Goal: Task Accomplishment & Management: Manage account settings

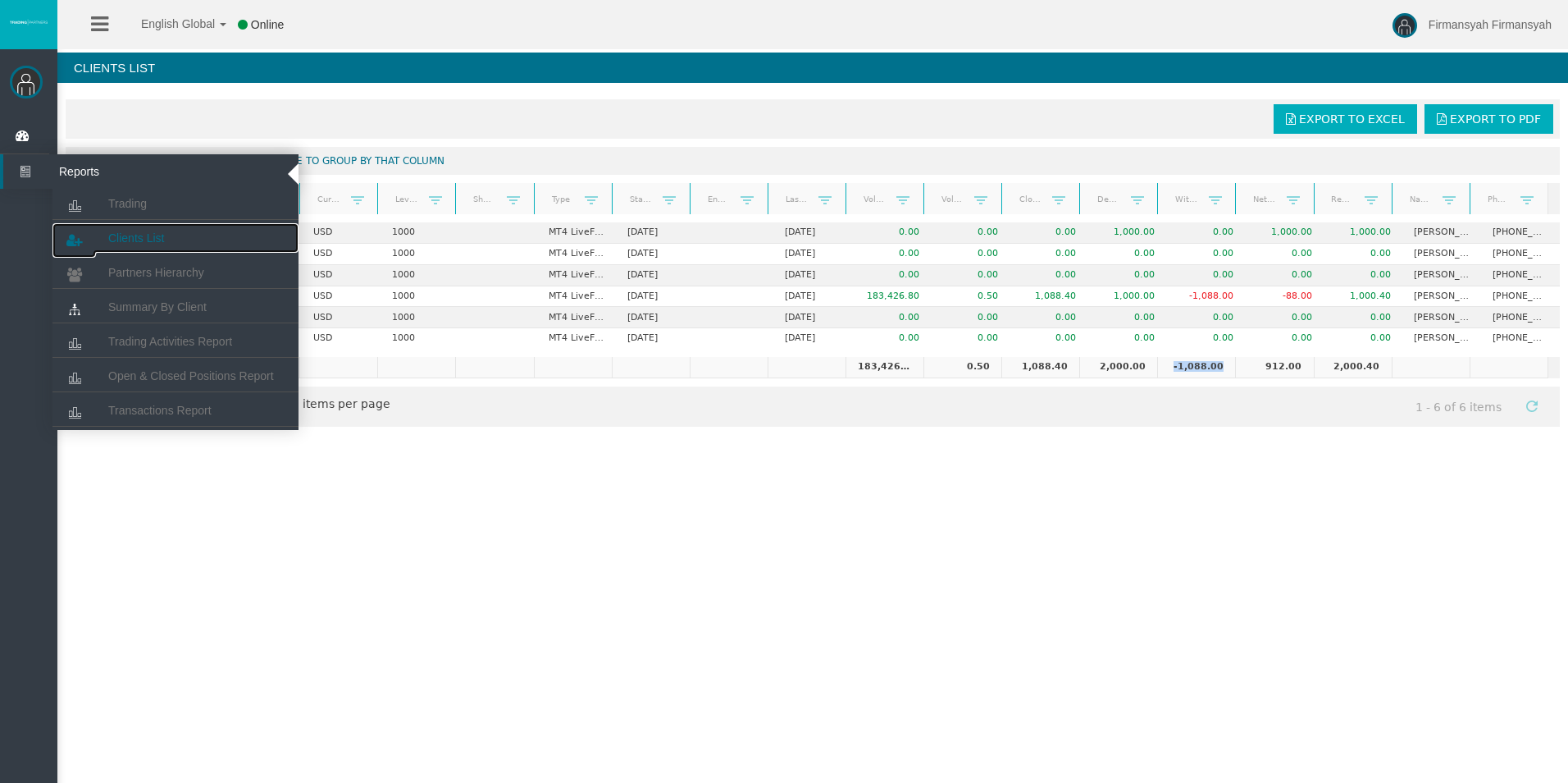
click at [138, 232] on span "Clients List" at bounding box center [136, 238] width 56 height 13
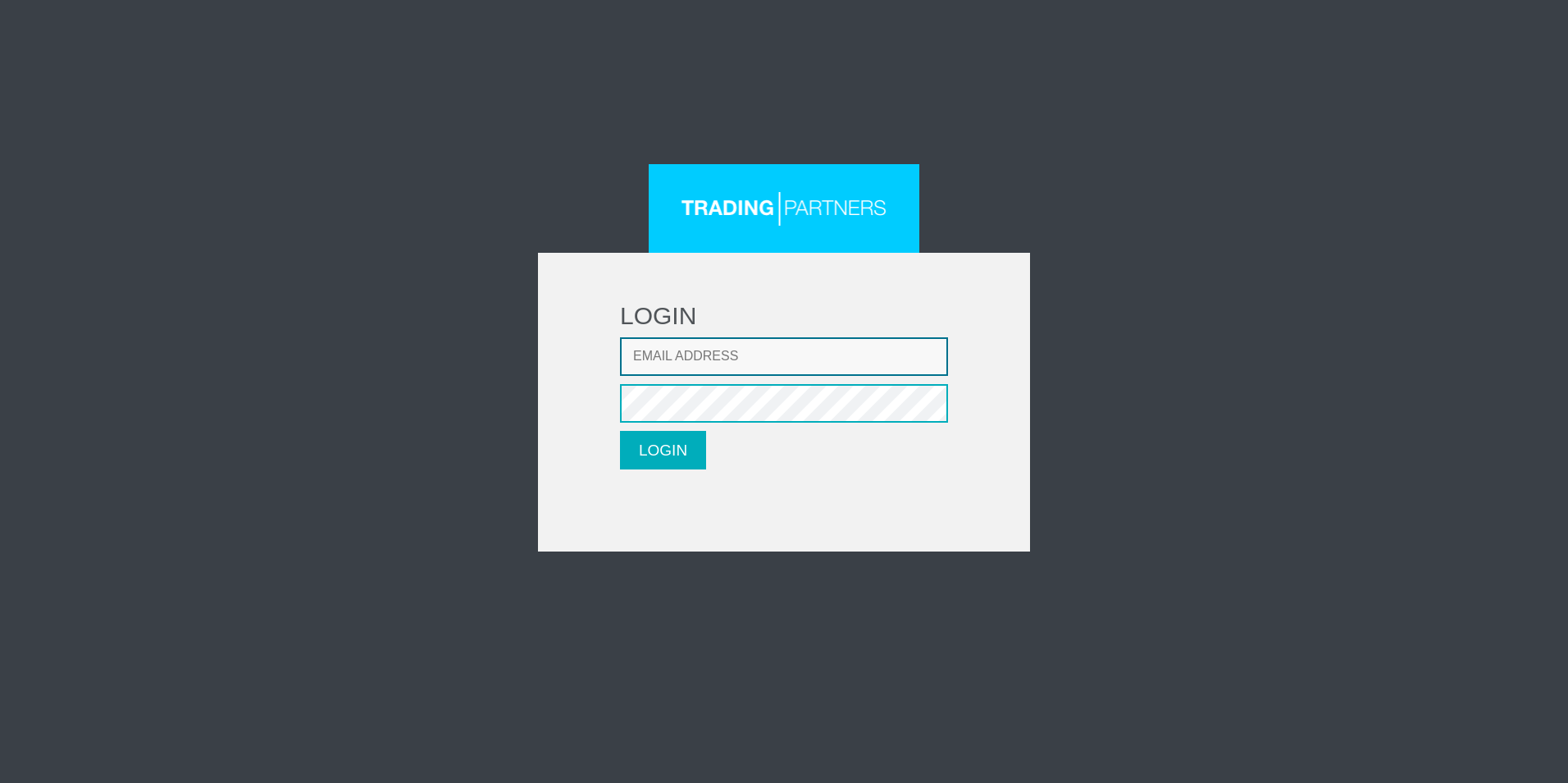
click at [718, 366] on input "Email address" at bounding box center [784, 357] width 328 height 39
type input "golddigger2206@gmail.com"
click at [656, 444] on button "LOGIN" at bounding box center [663, 450] width 86 height 39
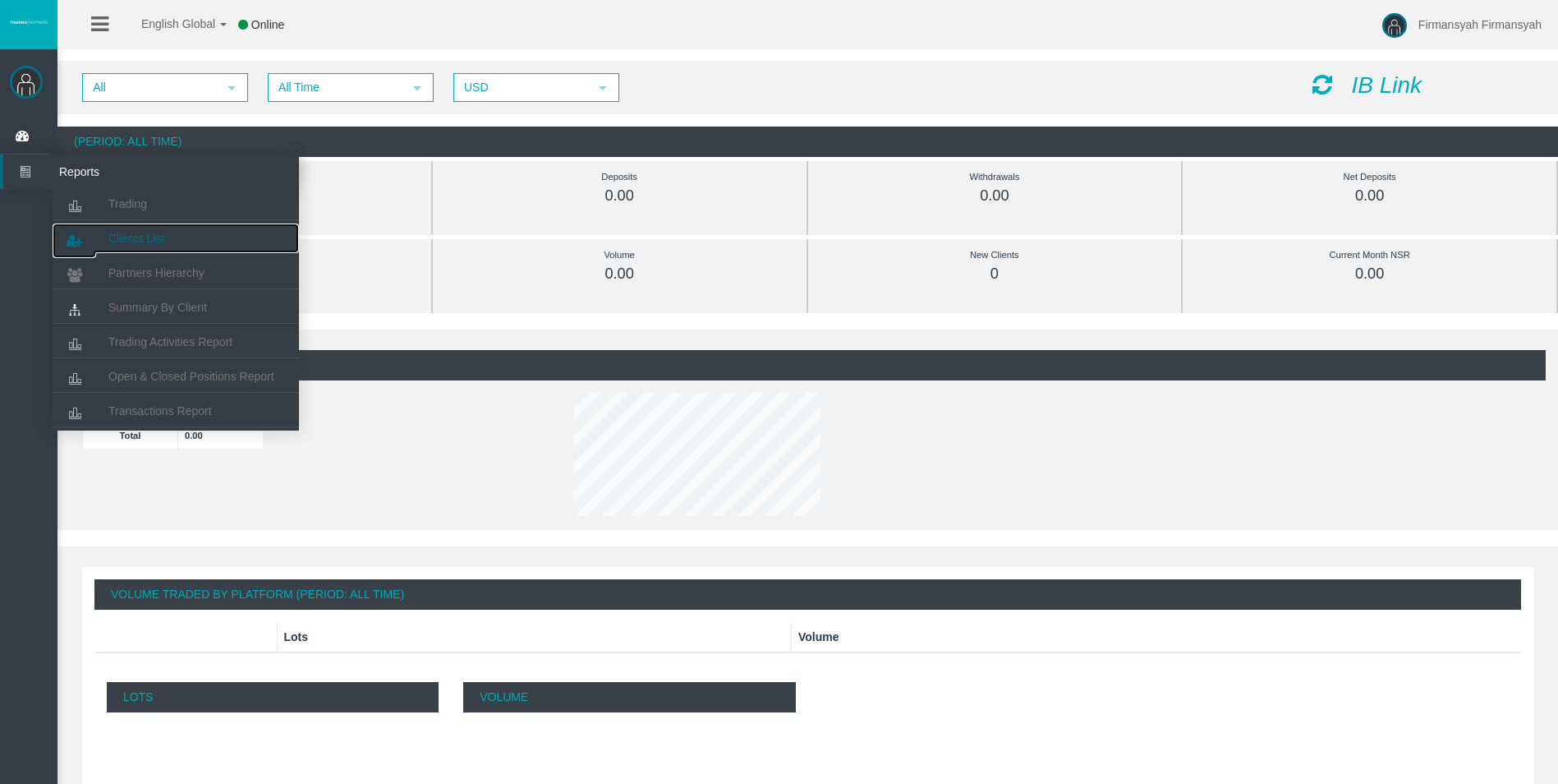
click at [132, 241] on span "Clients List" at bounding box center [136, 238] width 56 height 14
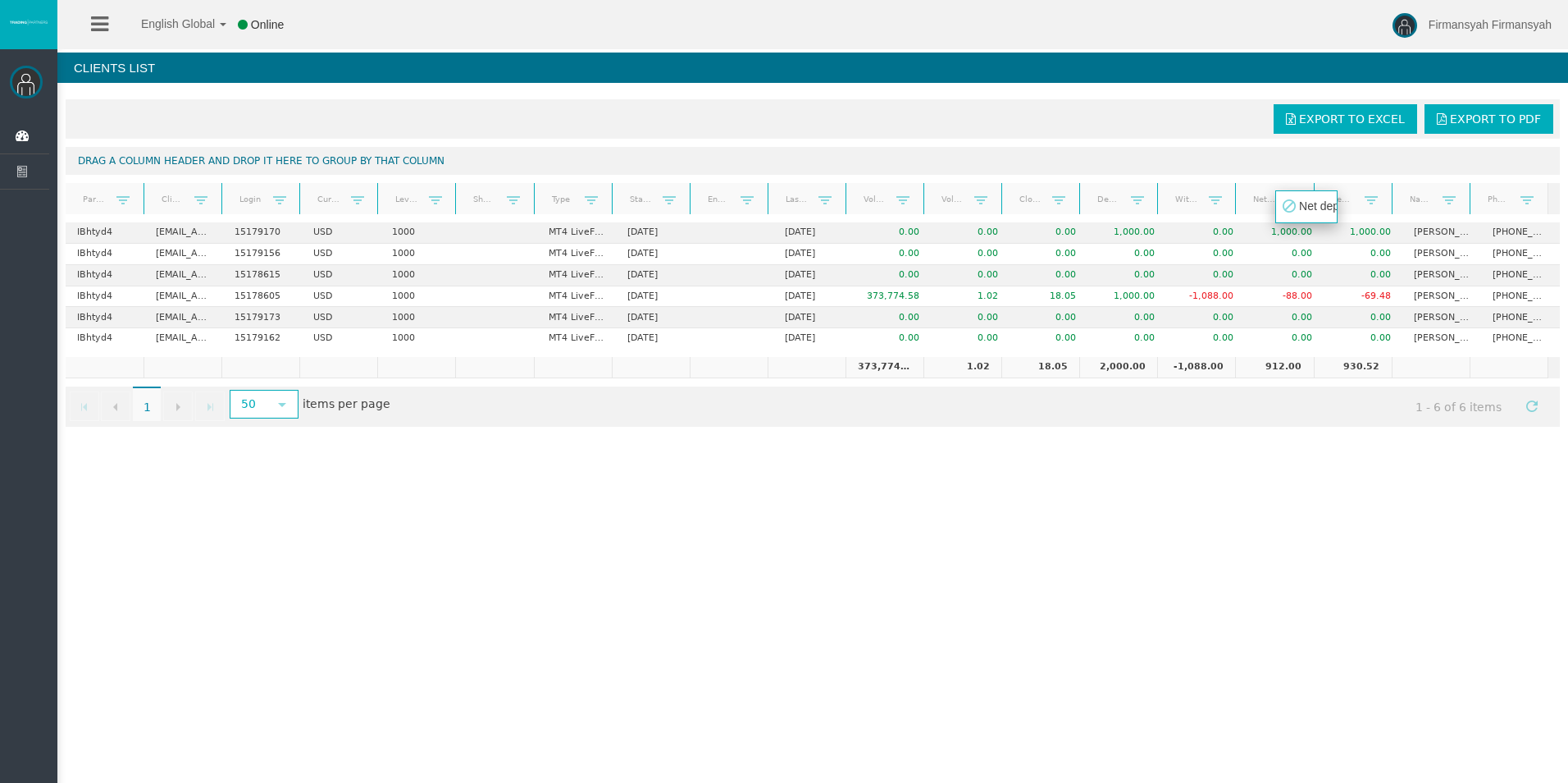
drag, startPoint x: 1231, startPoint y: 192, endPoint x: 1280, endPoint y: 198, distance: 49.4
click at [1280, 198] on body "English Global 简体中文 English Global 日本語 한국어 Online Firmansyah Firmansyah Help Lo…" at bounding box center [784, 391] width 1568 height 783
click at [962, 370] on td "1.02" at bounding box center [962, 367] width 78 height 21
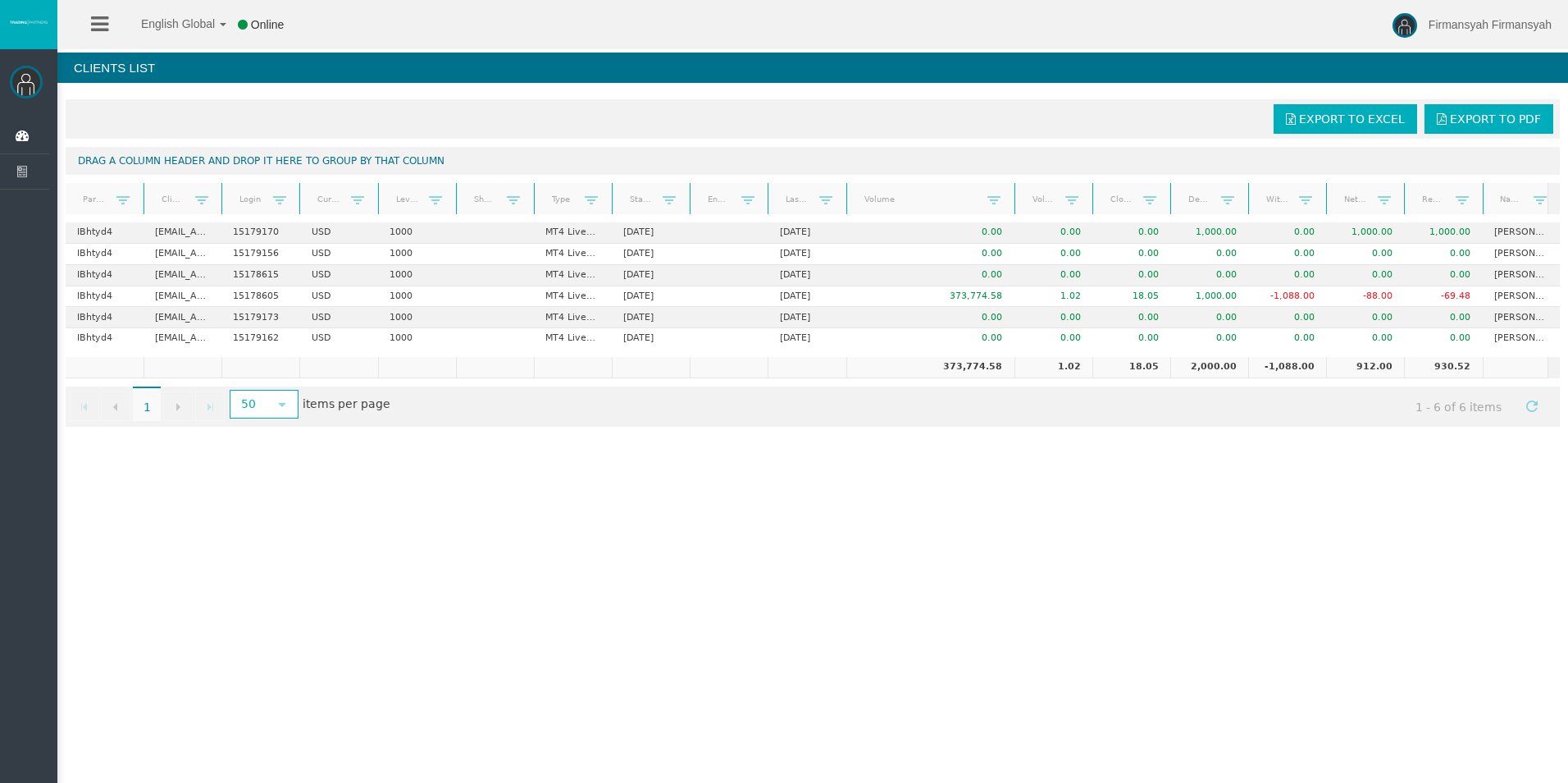
drag, startPoint x: 914, startPoint y: 188, endPoint x: 1011, endPoint y: 200, distance: 97.7
click at [1011, 200] on div "Partner code Client Login Currency Leverage Short Code Type Start Date End Date…" at bounding box center [807, 198] width 1483 height 31
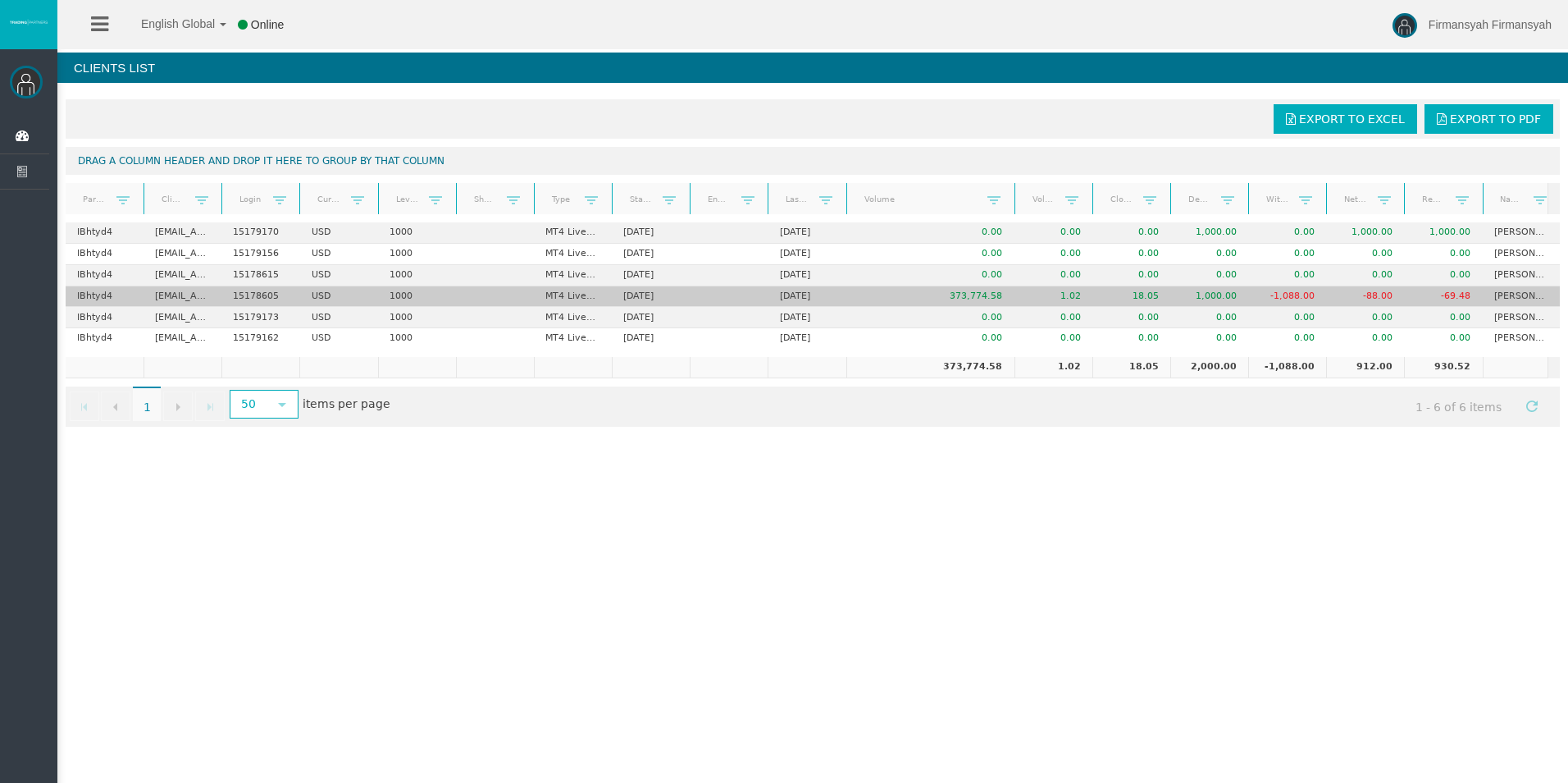
click at [654, 296] on td "11/09/2025" at bounding box center [650, 297] width 78 height 21
click at [1383, 301] on td "-88.00" at bounding box center [1365, 297] width 78 height 21
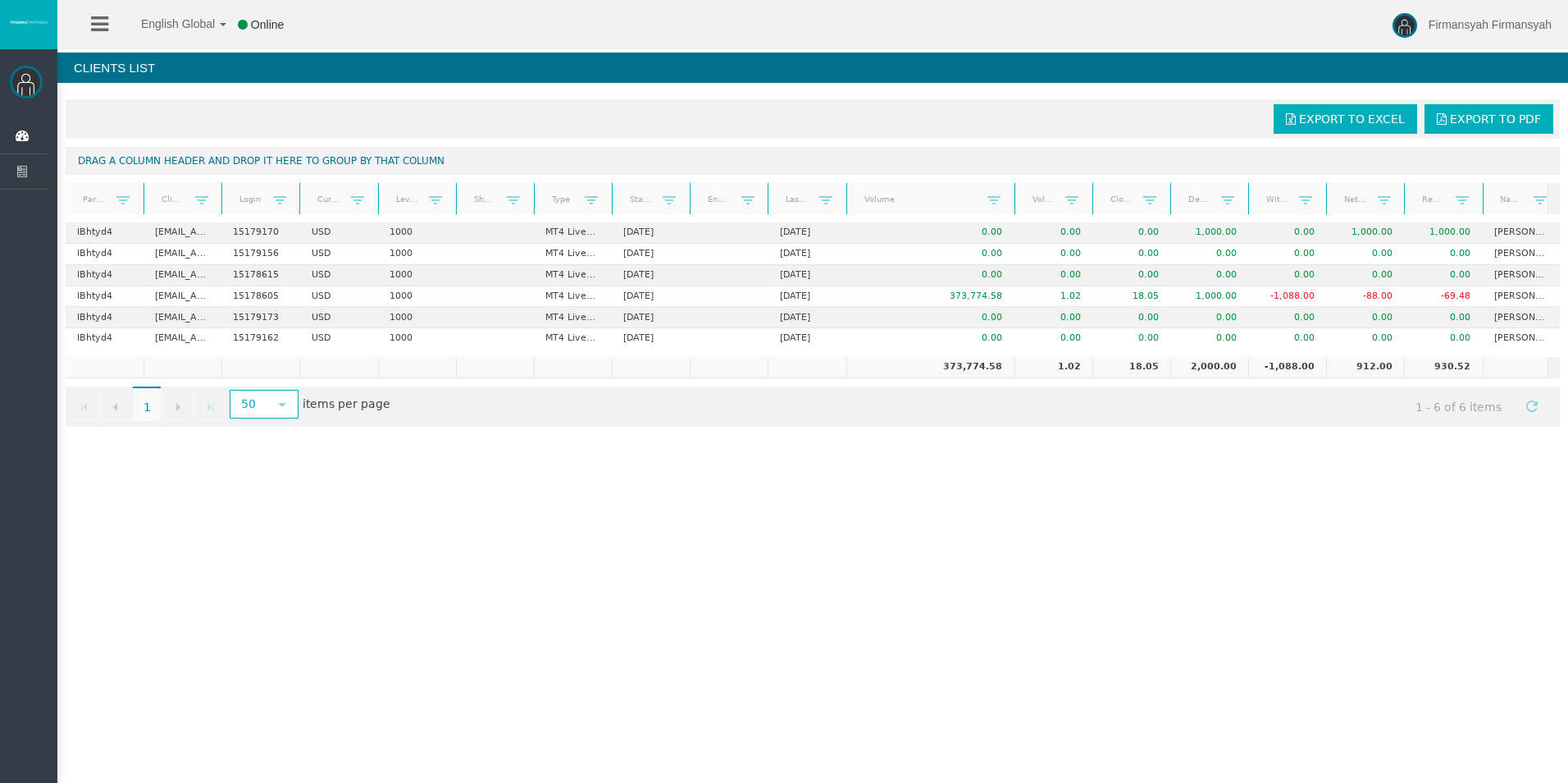
scroll to position [0, 91]
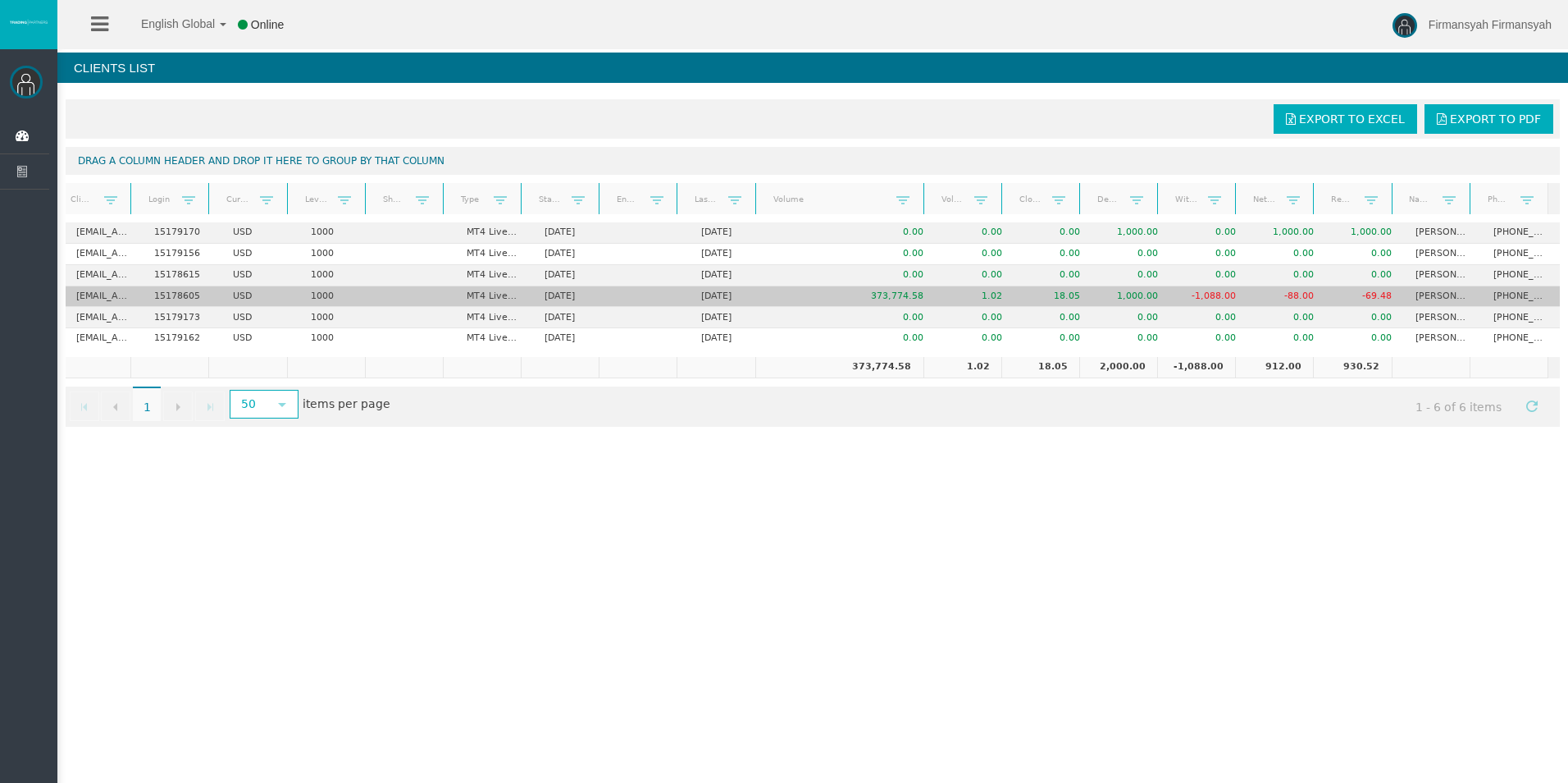
click at [1495, 292] on td "+6285863454336" at bounding box center [1521, 297] width 78 height 21
drag, startPoint x: 1495, startPoint y: 292, endPoint x: 1436, endPoint y: 294, distance: 59.0
click at [1436, 294] on td "Sindi Aprilianti" at bounding box center [1442, 297] width 78 height 21
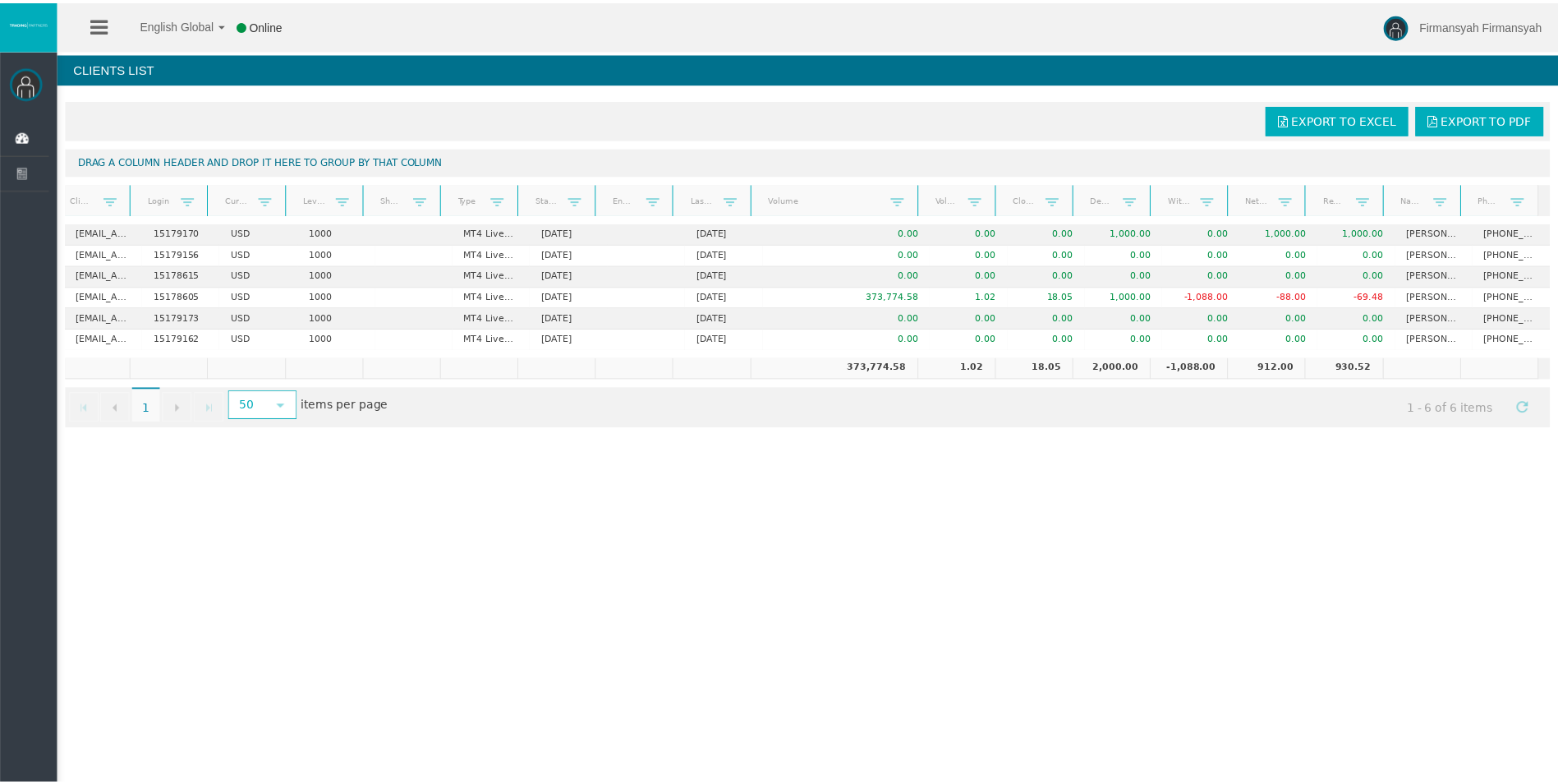
scroll to position [0, 0]
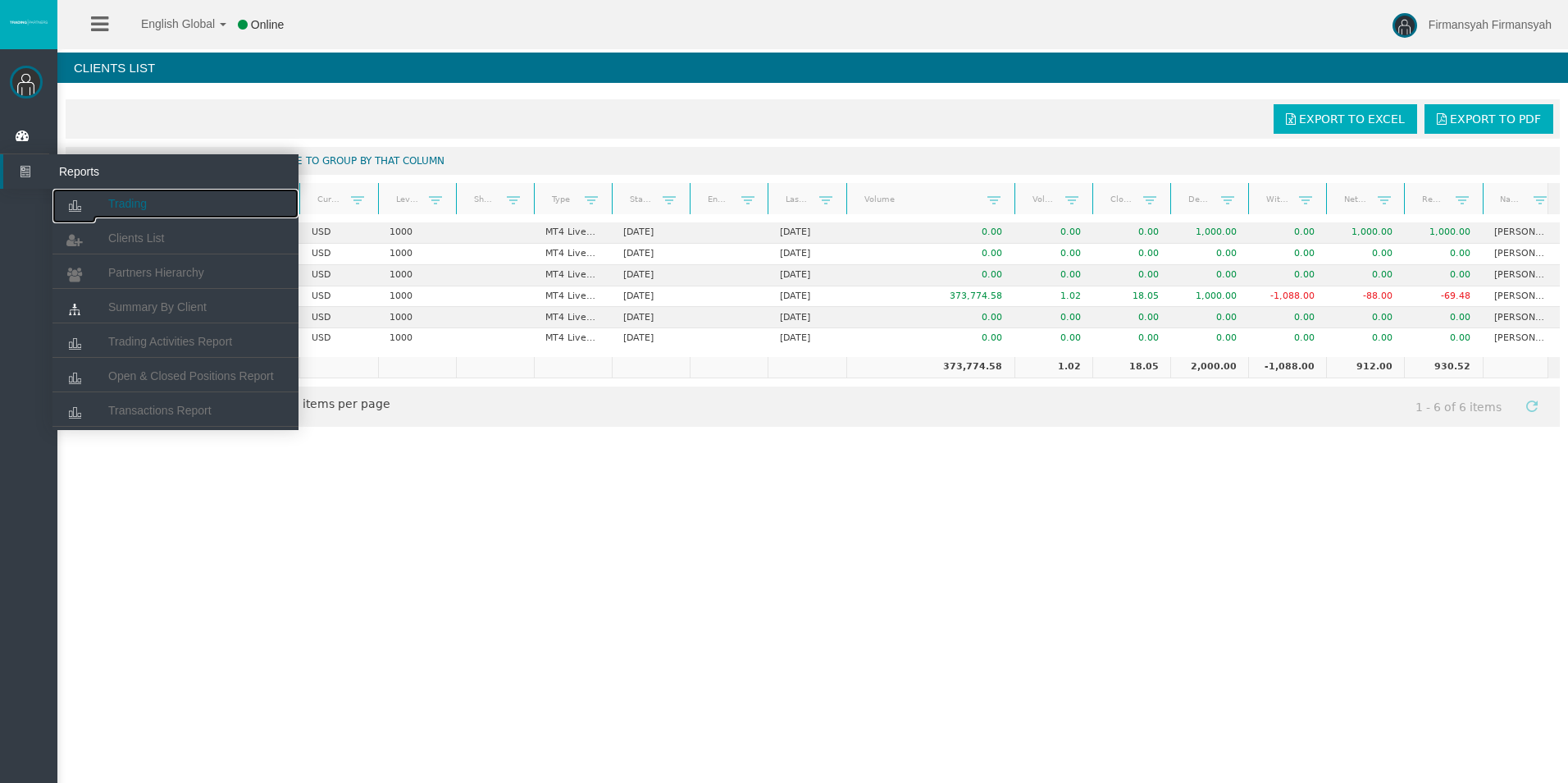
click at [131, 206] on span "Trading" at bounding box center [127, 204] width 39 height 13
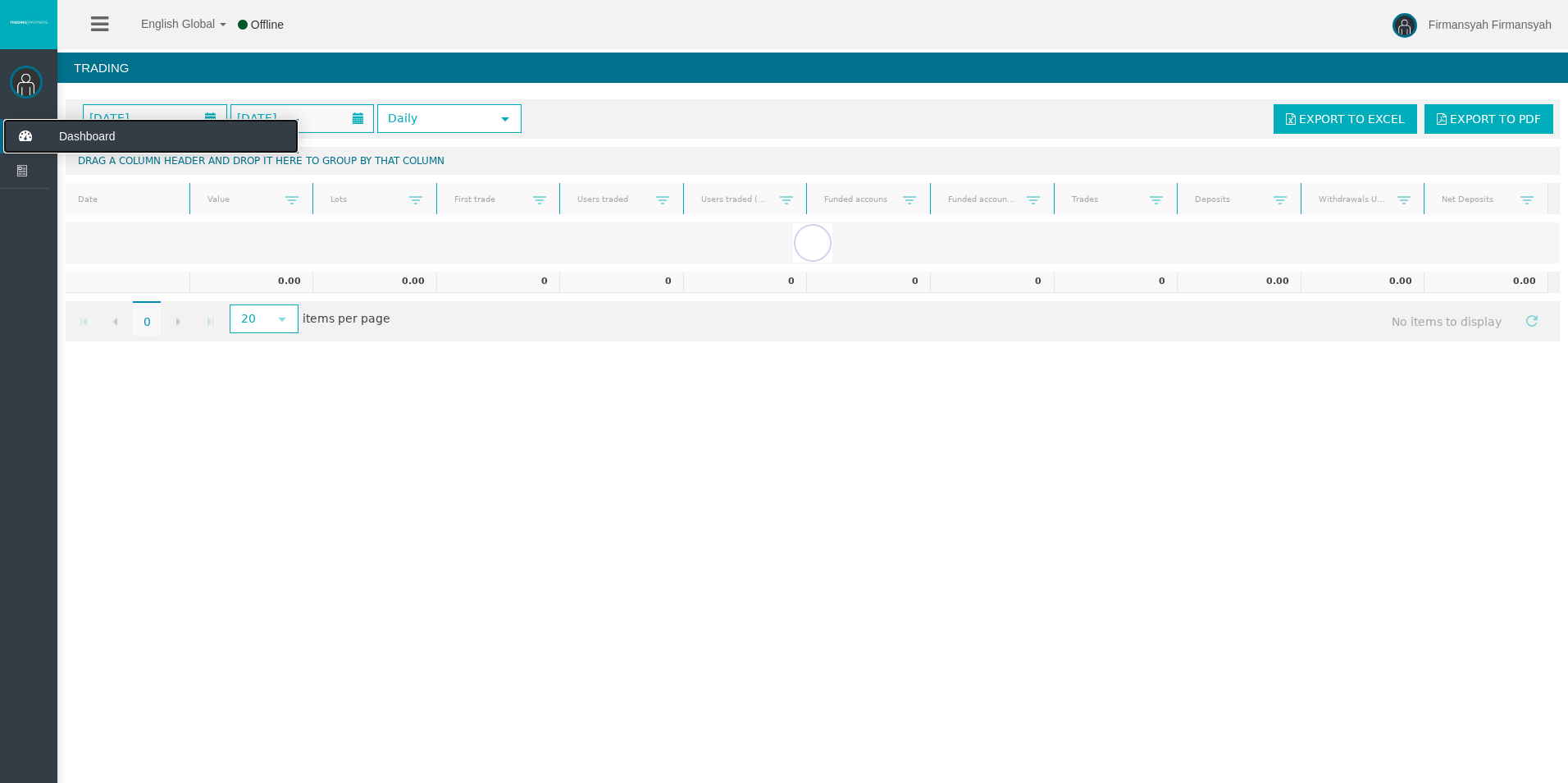
click at [60, 131] on span "Dashboard" at bounding box center [126, 136] width 161 height 35
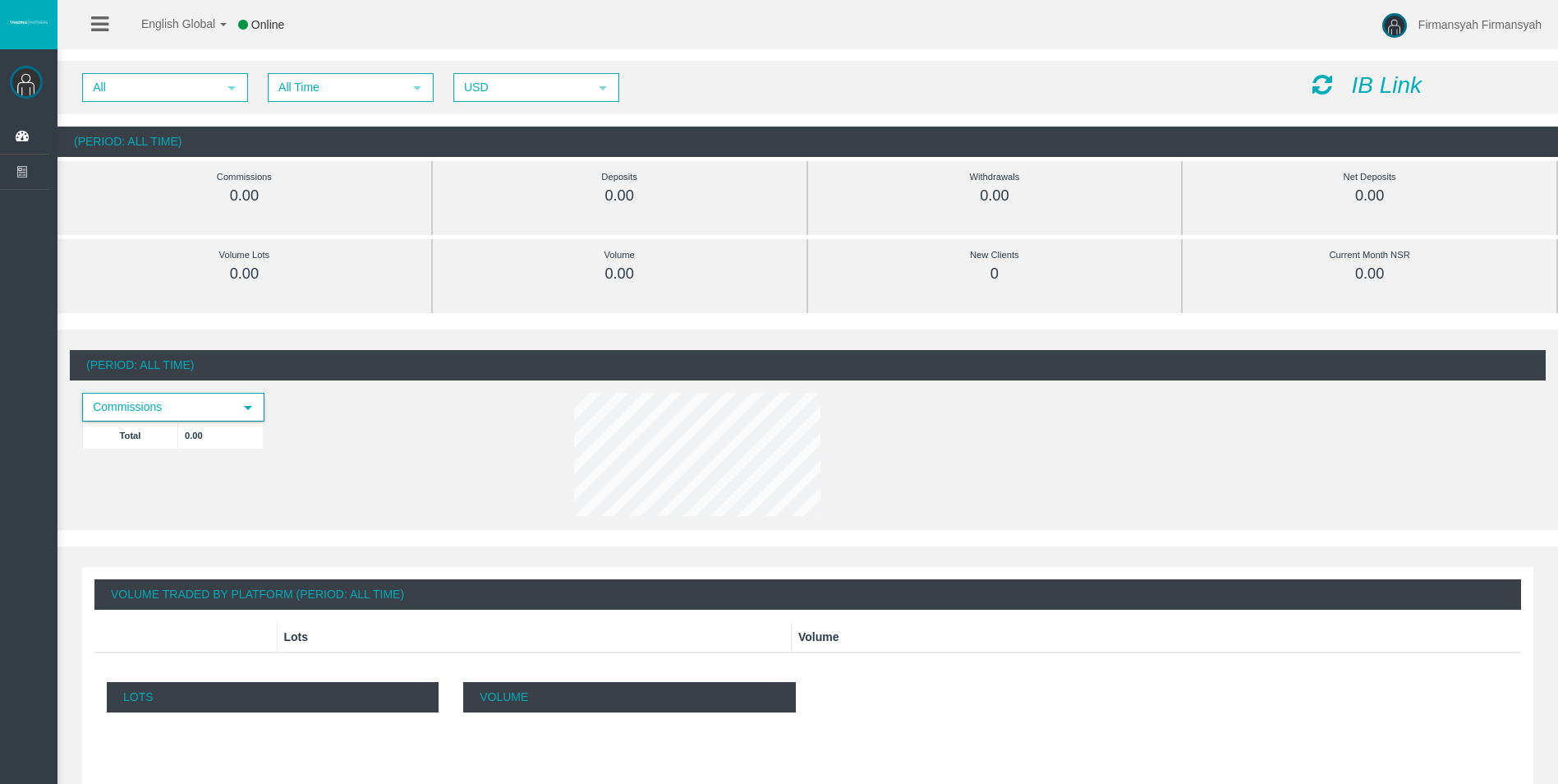
click at [214, 400] on span "Commissions" at bounding box center [158, 407] width 149 height 25
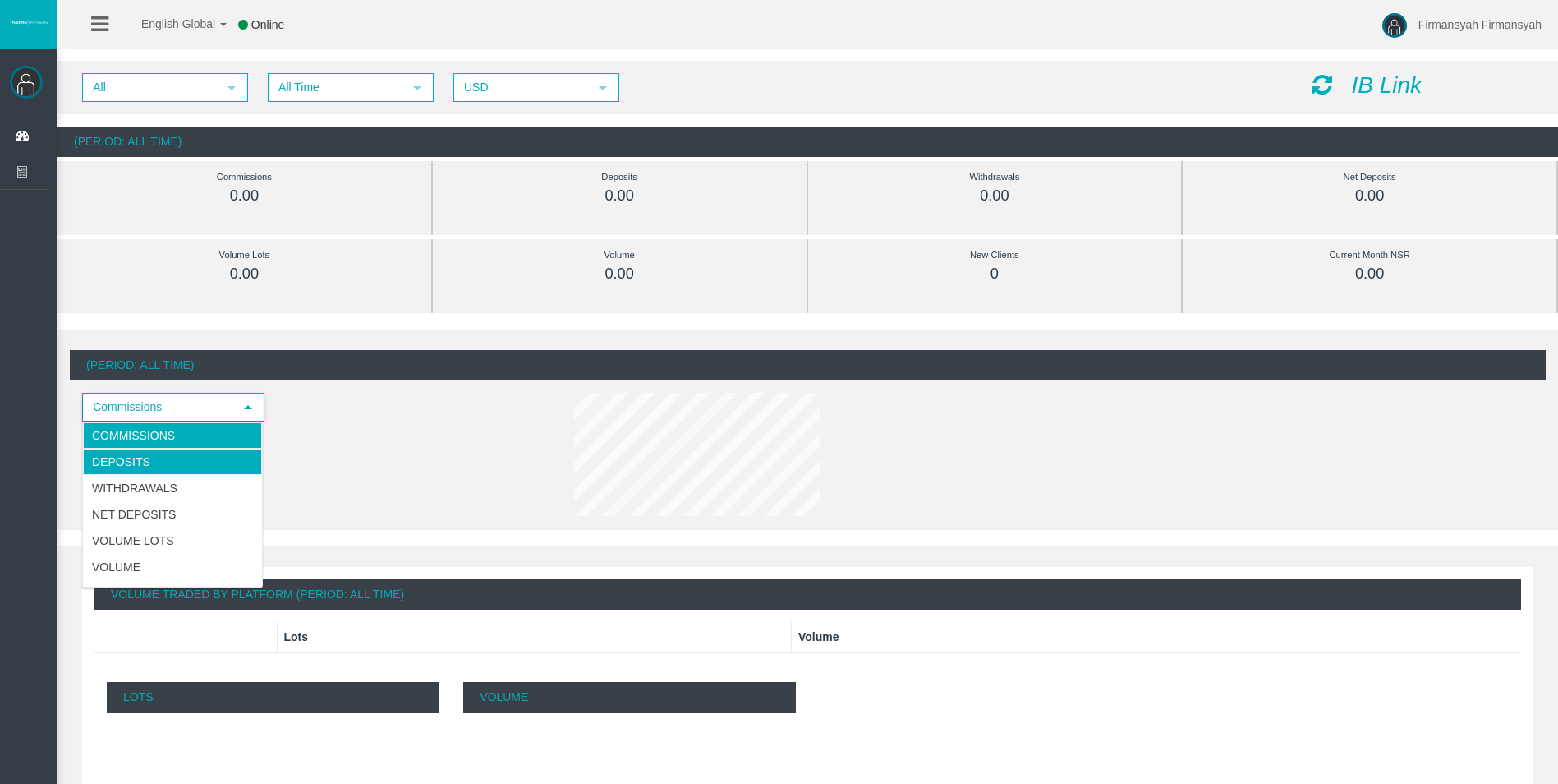
click at [197, 468] on li "Deposits" at bounding box center [172, 461] width 179 height 26
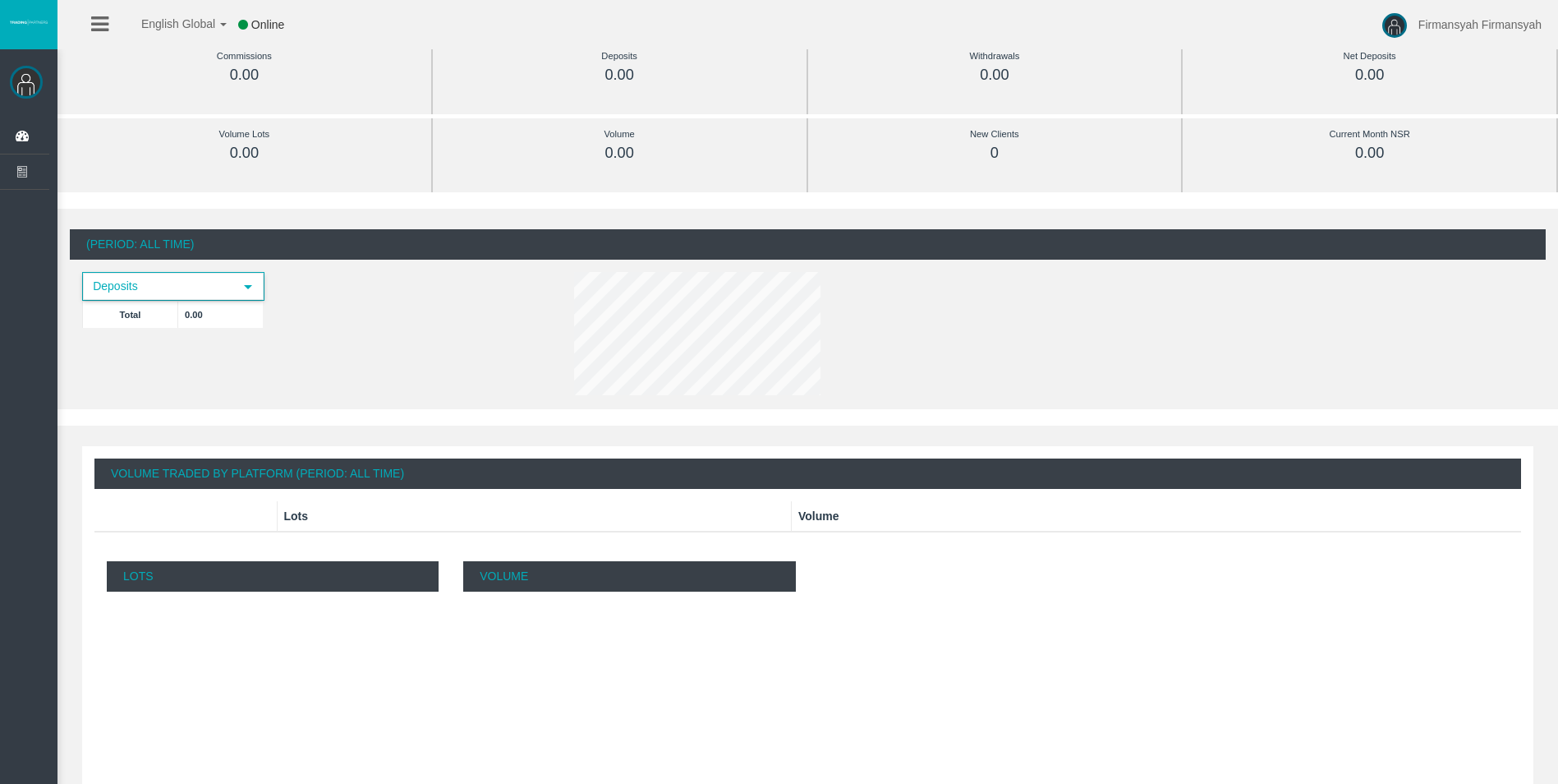
scroll to position [75, 0]
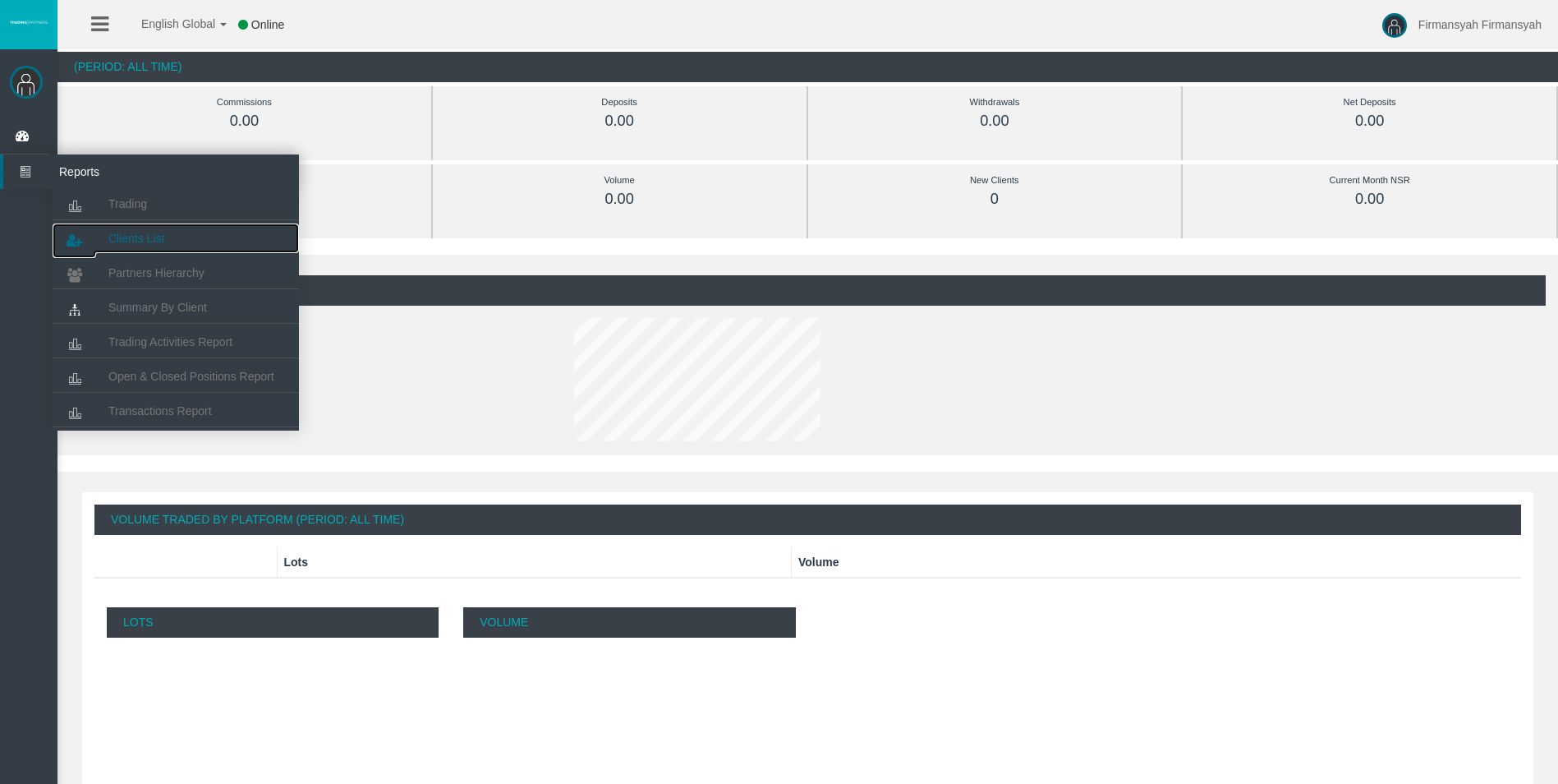
click at [116, 234] on span "Clients List" at bounding box center [136, 238] width 56 height 14
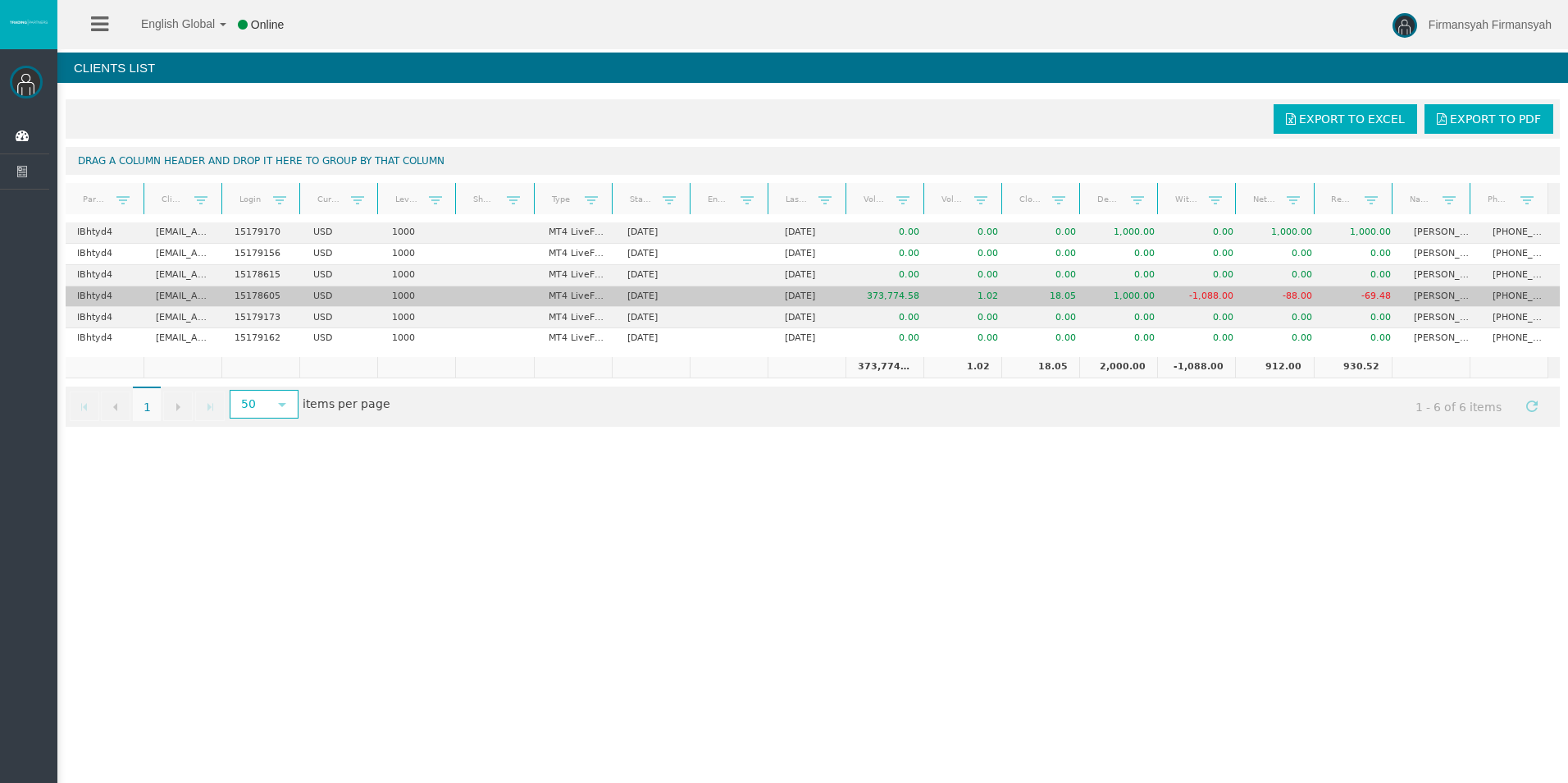
click at [598, 297] on td "MT4 LiveFloatingSpreadAccount" at bounding box center [576, 297] width 78 height 21
click at [595, 293] on td "MT4 LiveFloatingSpreadAccount" at bounding box center [576, 297] width 78 height 21
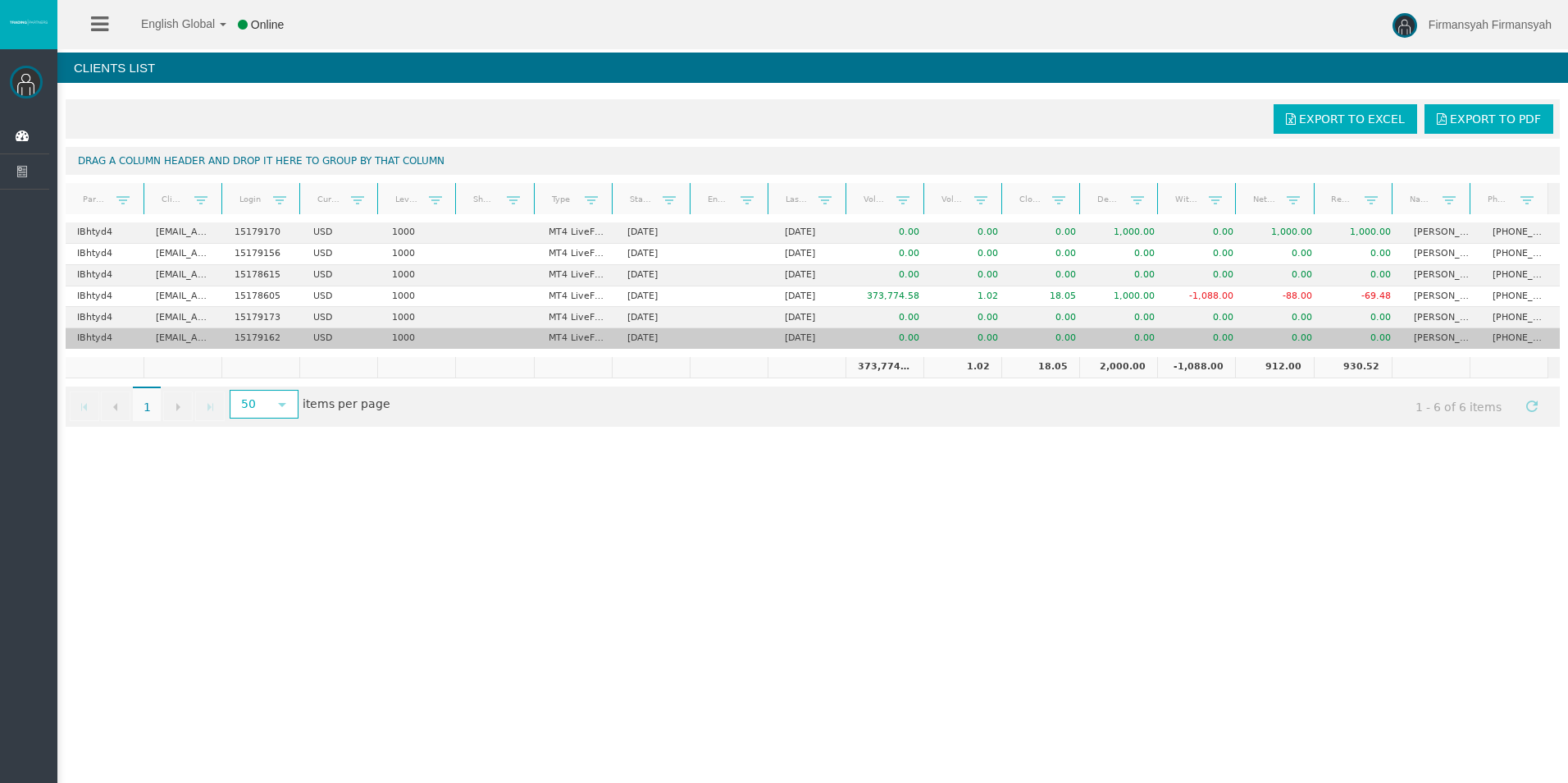
drag, startPoint x: 595, startPoint y: 293, endPoint x: 813, endPoint y: 339, distance: 222.8
click at [813, 339] on td "01/01/1900" at bounding box center [812, 338] width 78 height 20
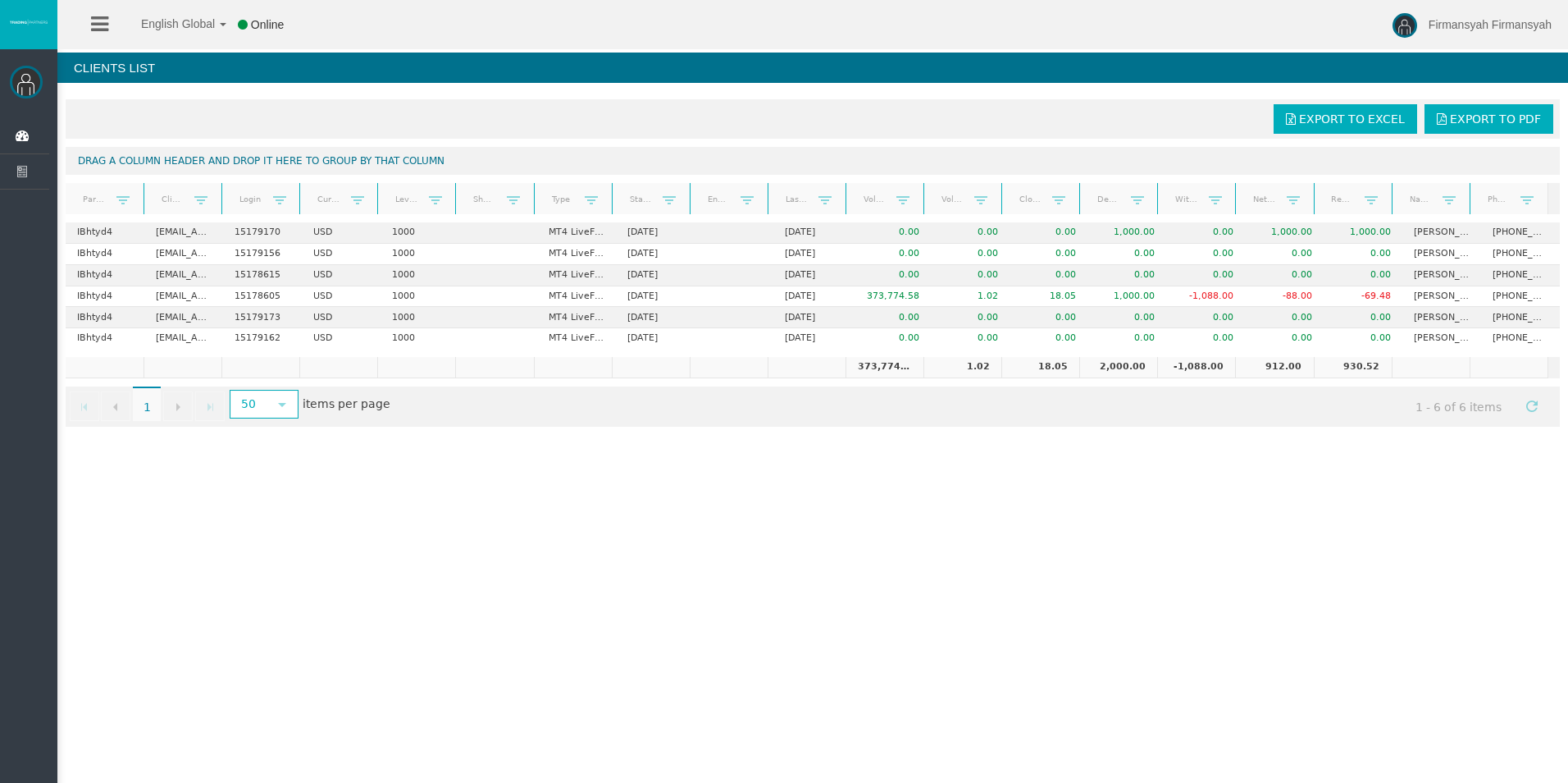
click at [1093, 596] on div "English Global 简体中文 English Global 日本語 한국어 Online Firmansyah Firmansyah Help Lo…" at bounding box center [784, 391] width 1568 height 783
click at [273, 400] on span "select" at bounding box center [281, 404] width 29 height 25
click at [795, 479] on div "English Global 简体中文 English Global 日本語 한국어 Online Firmansyah Firmansyah Help Lo…" at bounding box center [784, 391] width 1568 height 783
